Goal: Find specific page/section: Find specific page/section

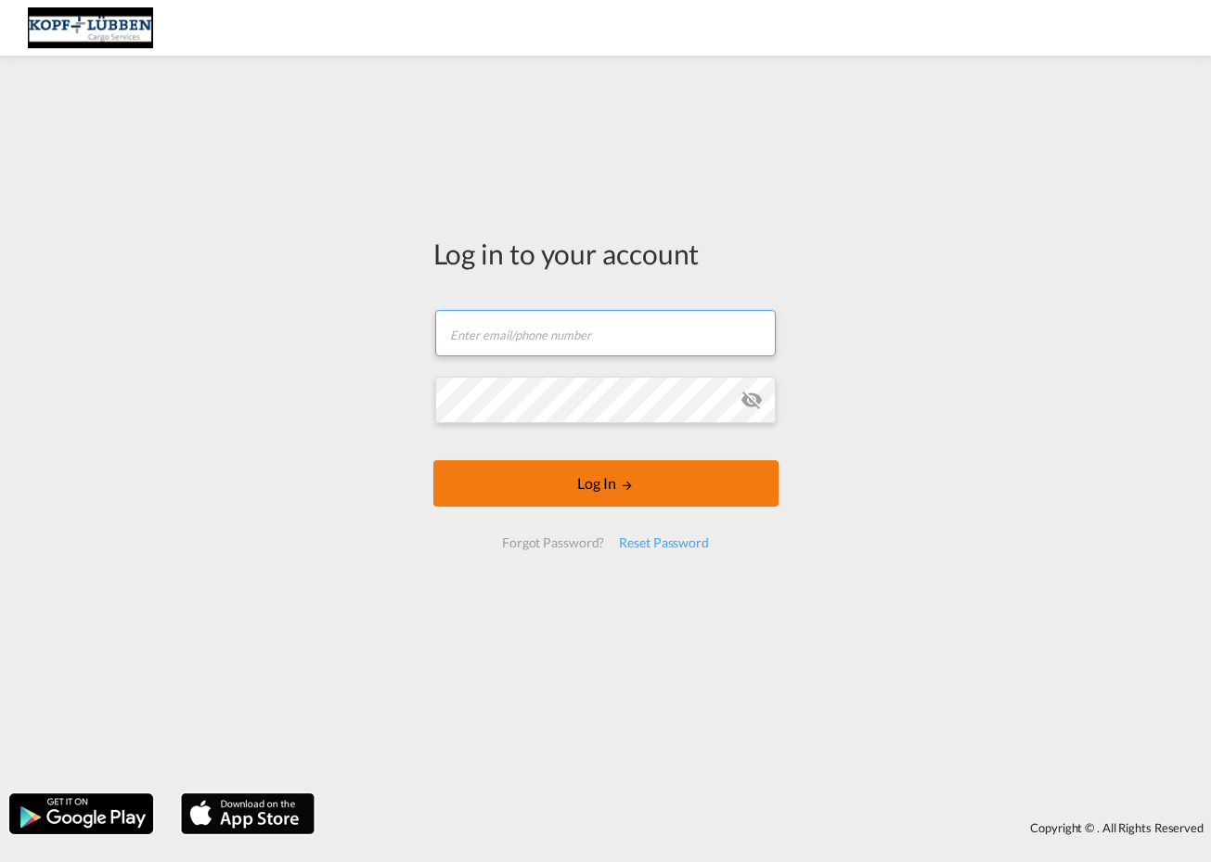
type input "[EMAIL_ADDRESS][PERSON_NAME][DOMAIN_NAME]"
click at [608, 485] on button "Log In" at bounding box center [605, 483] width 345 height 46
